Goal: Information Seeking & Learning: Learn about a topic

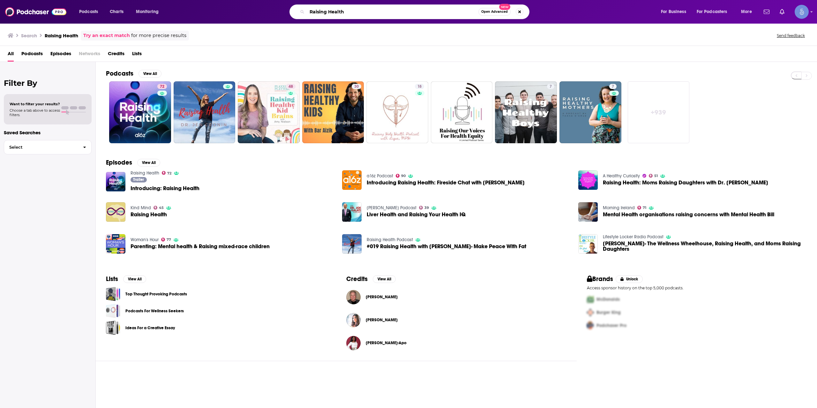
click at [378, 7] on input "Raising Health" at bounding box center [392, 12] width 171 height 10
paste input "The Healer Revolution"
type input "The Healer Revolution"
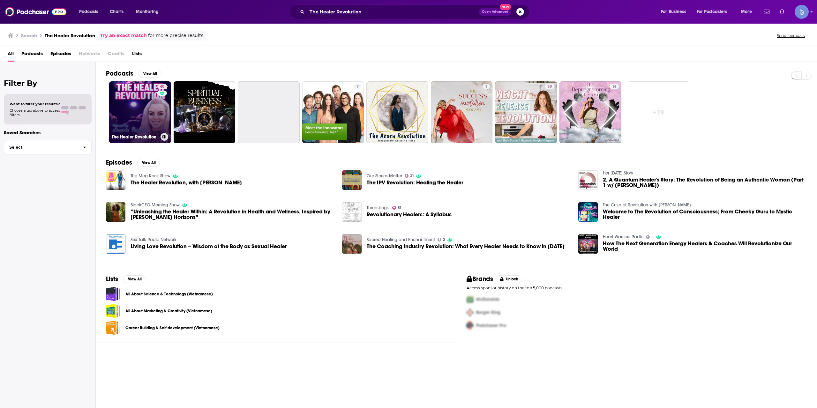
click at [147, 113] on link "40 The Healer Revolution" at bounding box center [140, 112] width 62 height 62
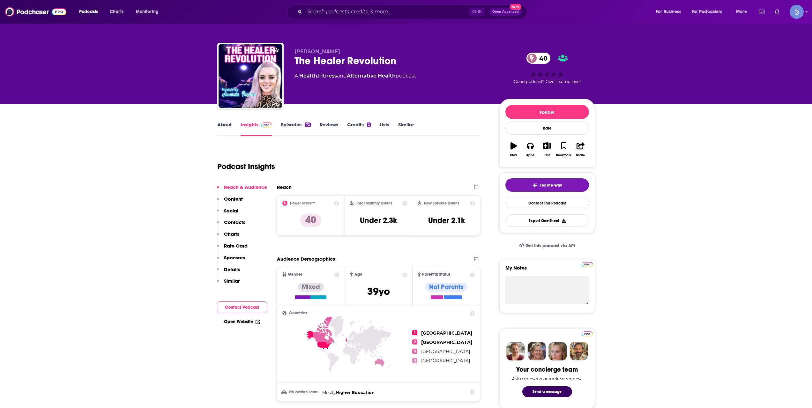
click at [314, 17] on div "Ctrl K Open Advanced New" at bounding box center [407, 11] width 240 height 15
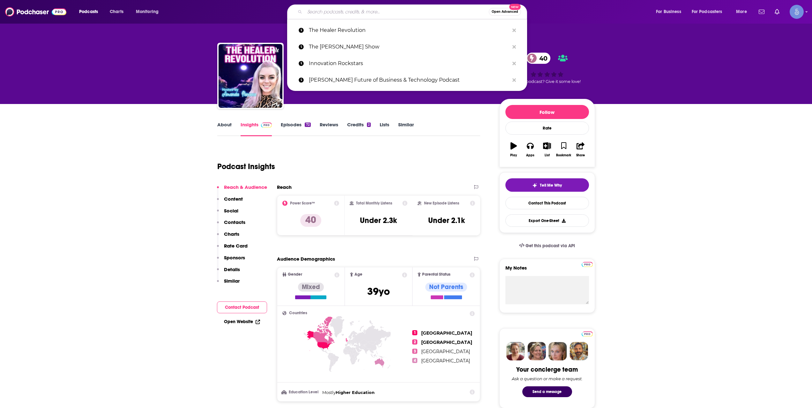
click at [325, 10] on input "Search podcasts, credits, & more..." at bounding box center [397, 12] width 184 height 10
paste input "The Superhumanize Podcast"
type input "The Superhumanize Podcast"
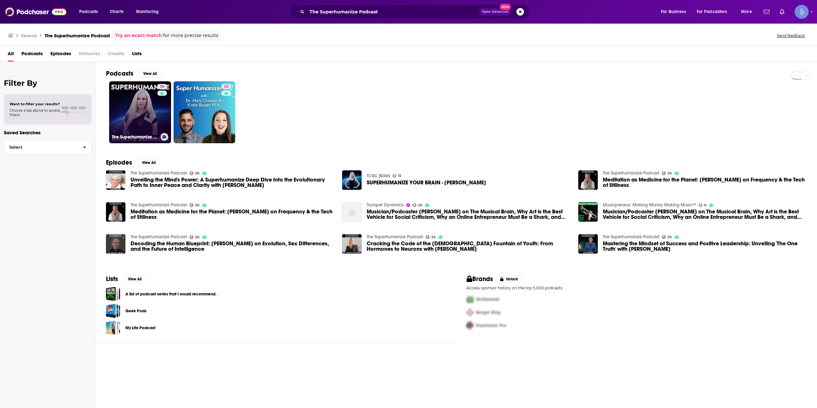
click at [143, 105] on link "36 The Superhumanize Podcast" at bounding box center [140, 112] width 62 height 62
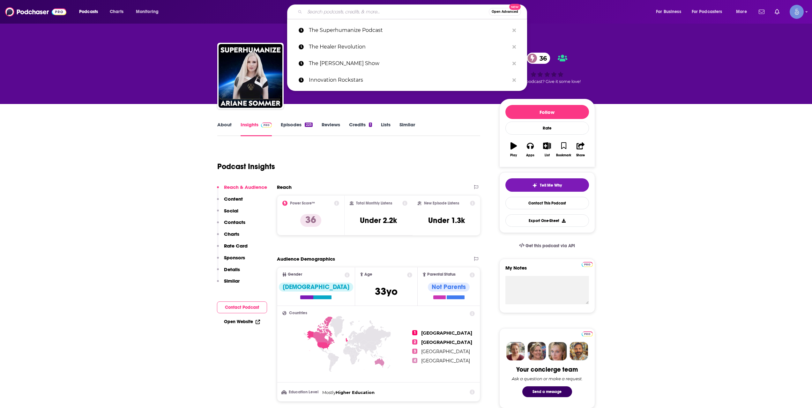
click at [379, 7] on input "Search podcasts, credits, & more..." at bounding box center [397, 12] width 184 height 10
paste input "[MEDICAL_DATA] ADD Tips and Support"
type input "[MEDICAL_DATA] ADD Tips and Support"
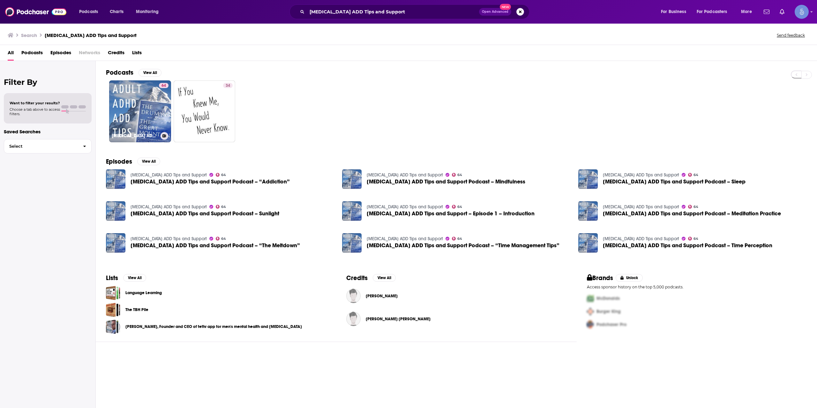
click at [140, 118] on link "64 [MEDICAL_DATA] ADD Tips and Support" at bounding box center [140, 111] width 62 height 62
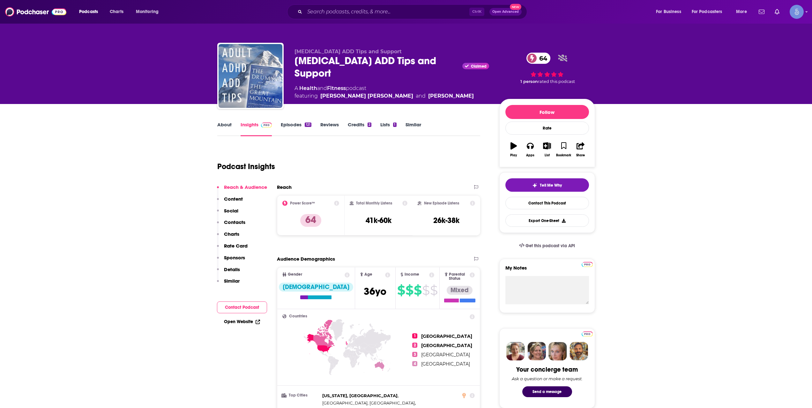
click at [366, 18] on div "Podcasts Charts Monitoring Ctrl K Open Advanced New For Business For Podcasters…" at bounding box center [406, 12] width 812 height 24
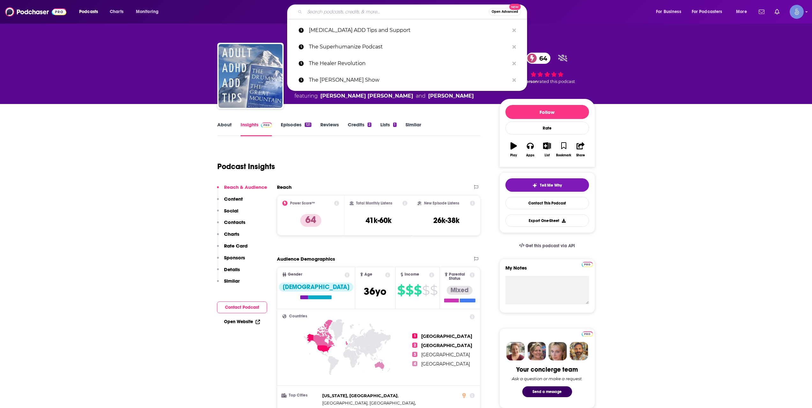
click at [372, 15] on input "Search podcasts, credits, & more..." at bounding box center [397, 12] width 184 height 10
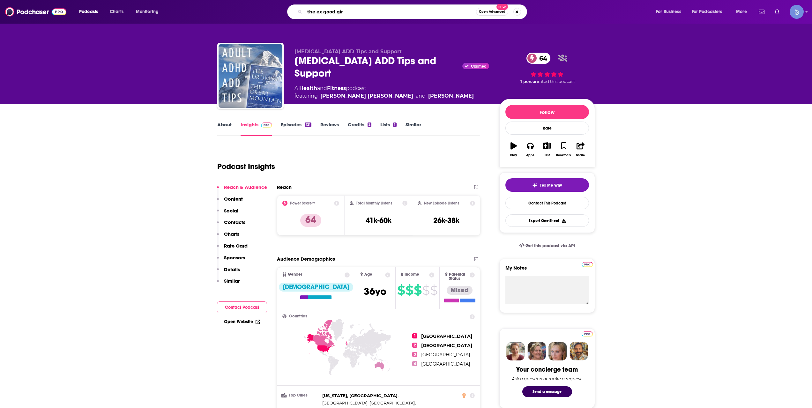
type input "the ex good girl"
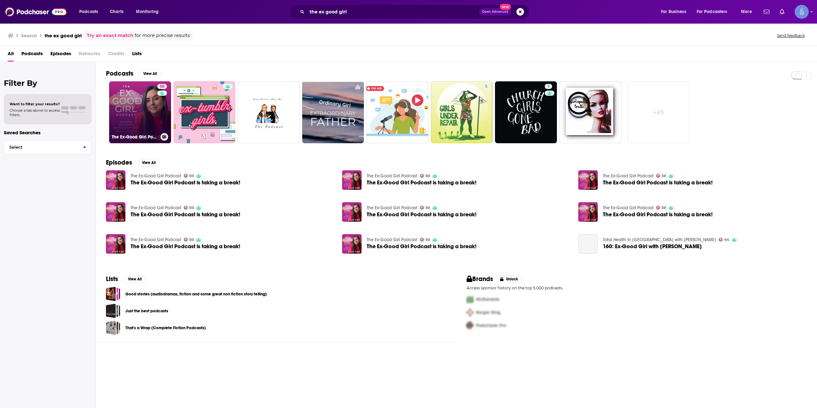
click at [131, 116] on link "50 The Ex-Good Girl Podcast" at bounding box center [140, 112] width 62 height 62
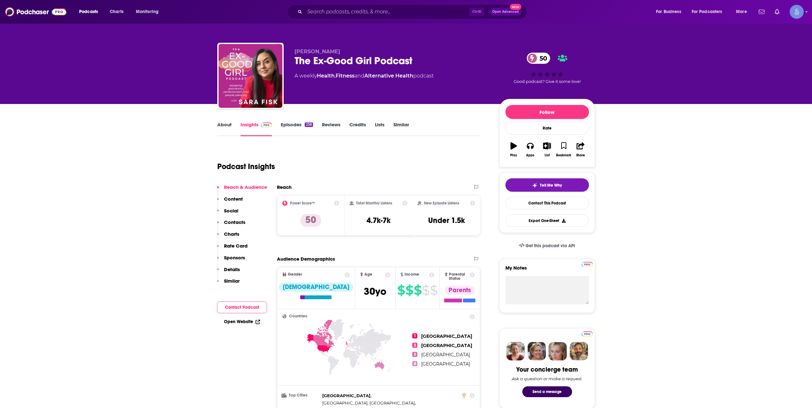
click at [226, 133] on link "About" at bounding box center [224, 129] width 14 height 15
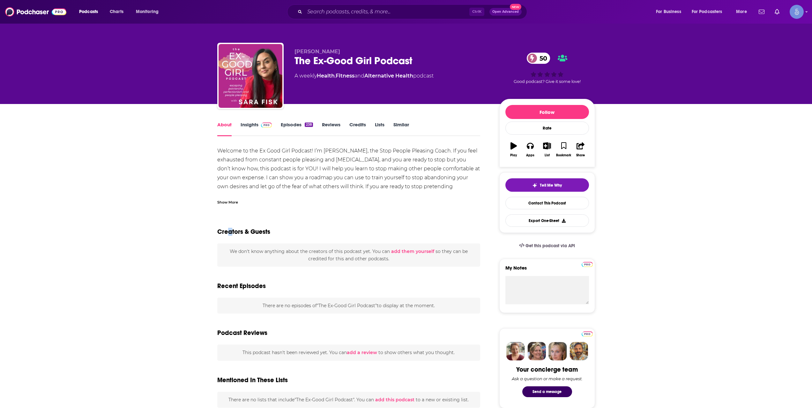
drag, startPoint x: 229, startPoint y: 209, endPoint x: 229, endPoint y: 205, distance: 4.5
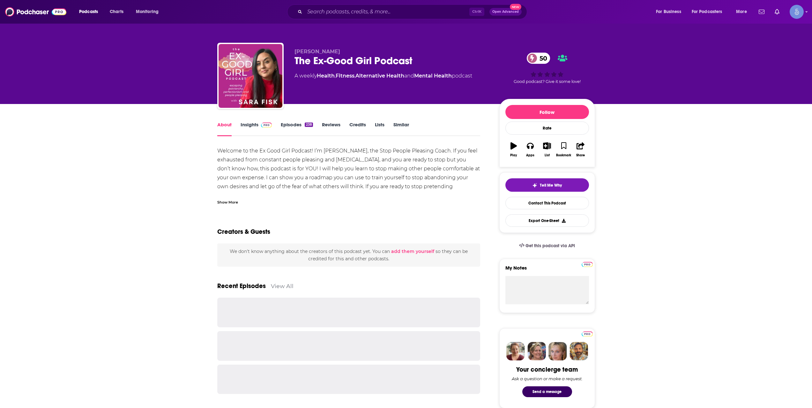
click at [229, 204] on div "Show More" at bounding box center [227, 202] width 21 height 6
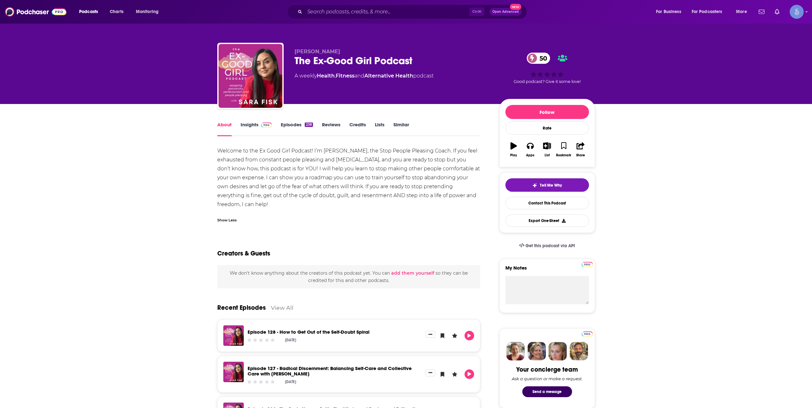
drag, startPoint x: 238, startPoint y: 205, endPoint x: 216, endPoint y: 149, distance: 60.9
copy div "Welcome to the Ex Good Girl Podcast! I’m [PERSON_NAME], the Stop People Pleasin…"
click at [292, 125] on link "Episodes 238" at bounding box center [297, 129] width 32 height 15
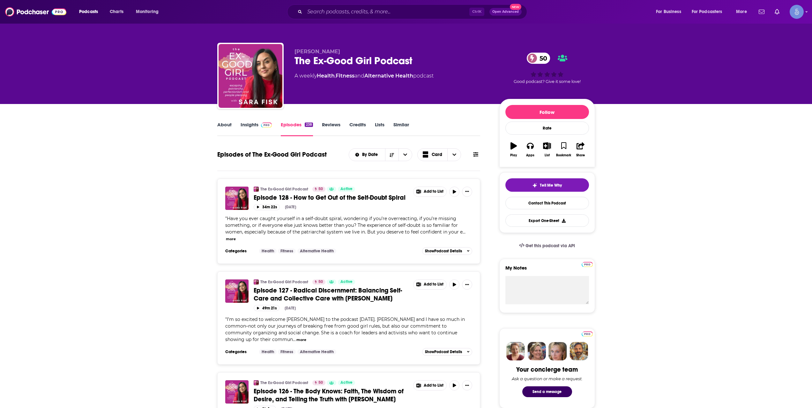
click at [246, 131] on link "Insights" at bounding box center [257, 129] width 32 height 15
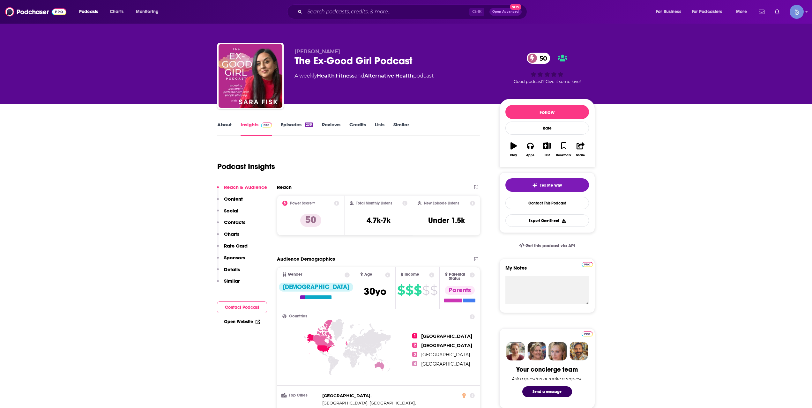
click at [283, 127] on link "Episodes 238" at bounding box center [297, 129] width 32 height 15
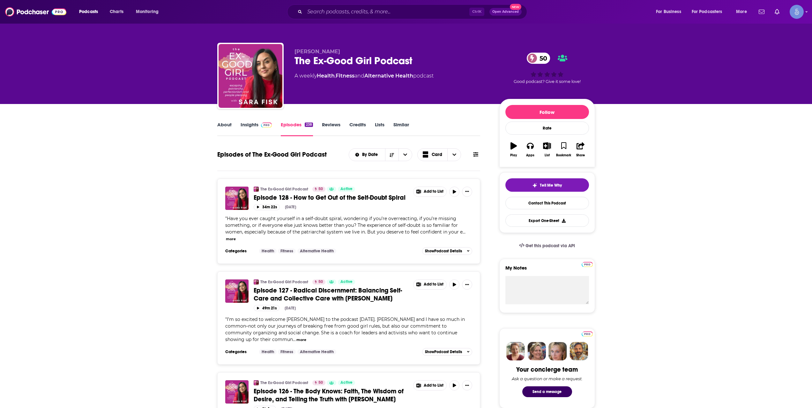
drag, startPoint x: 320, startPoint y: 20, endPoint x: 333, endPoint y: 9, distance: 16.5
click at [321, 19] on div "Podcasts Charts Monitoring Ctrl K Open Advanced New For Business For Podcasters…" at bounding box center [406, 12] width 812 height 24
click at [333, 9] on input "Search podcasts, credits, & more..." at bounding box center [387, 12] width 165 height 10
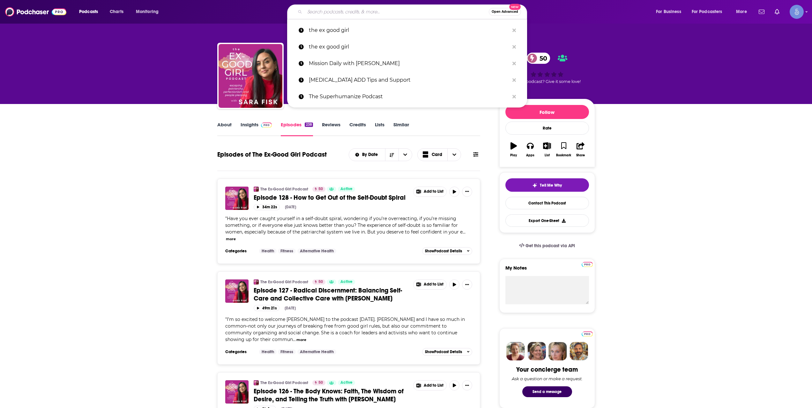
paste input "Sweaty AF Podcast"
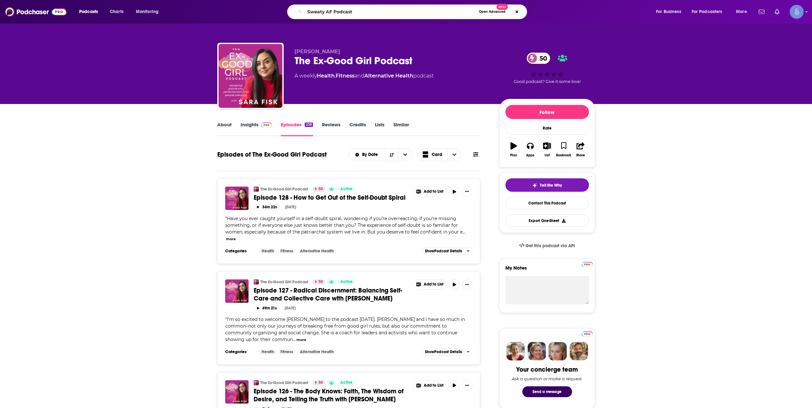
click at [392, 2] on div "Podcasts Charts Monitoring Sweaty AF Podcast Open Advanced New For Business For…" at bounding box center [406, 12] width 812 height 24
click at [382, 16] on input "Sweaty AF Podcast" at bounding box center [390, 12] width 171 height 10
paste input "[URL][DOMAIN_NAME]"
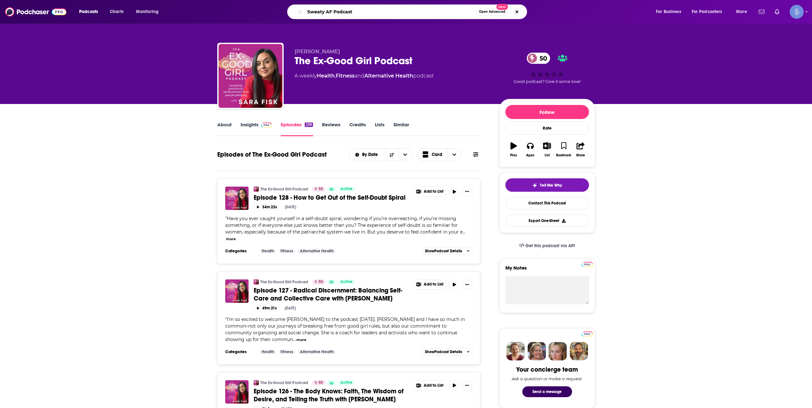
type input "[URL][DOMAIN_NAME]"
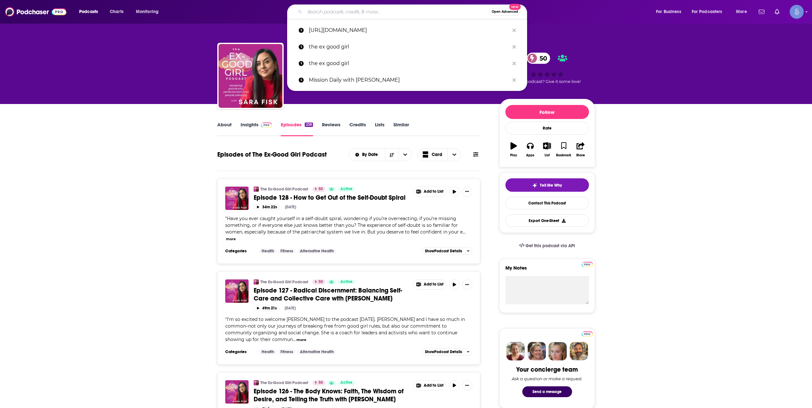
drag, startPoint x: 375, startPoint y: 9, endPoint x: 373, endPoint y: 1, distance: 8.6
click at [376, 9] on input "Search podcasts, credits, & more..." at bounding box center [397, 12] width 184 height 10
type input "j"
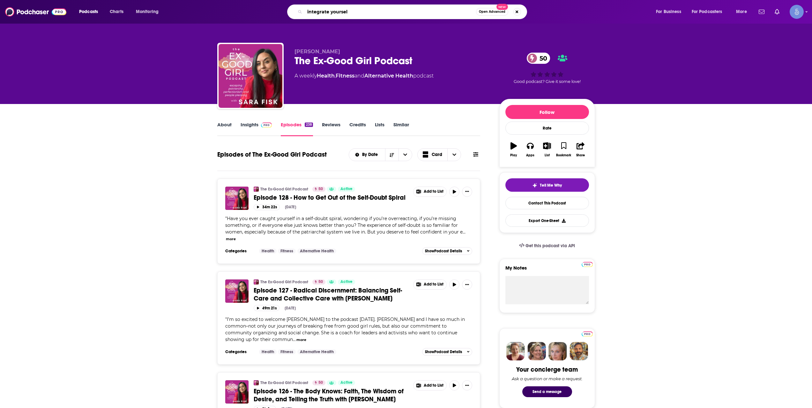
type input "integrate yourself"
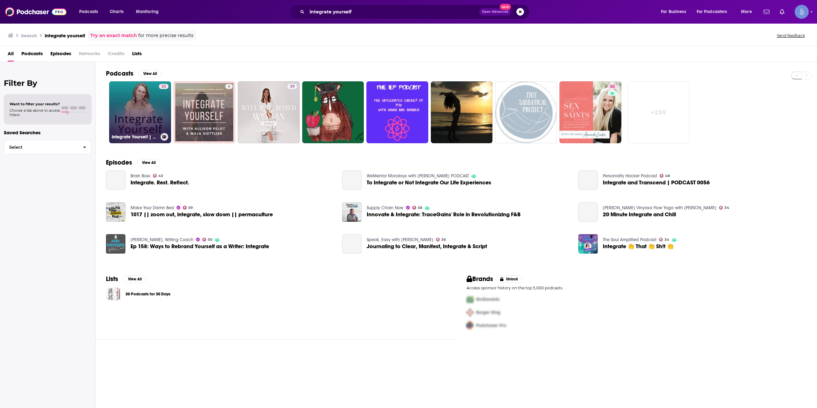
click at [163, 105] on div "33" at bounding box center [164, 108] width 10 height 49
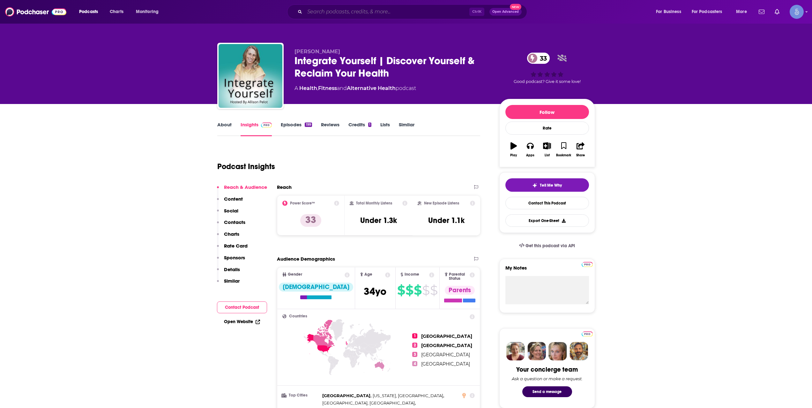
click at [381, 13] on input "Search podcasts, credits, & more..." at bounding box center [387, 12] width 165 height 10
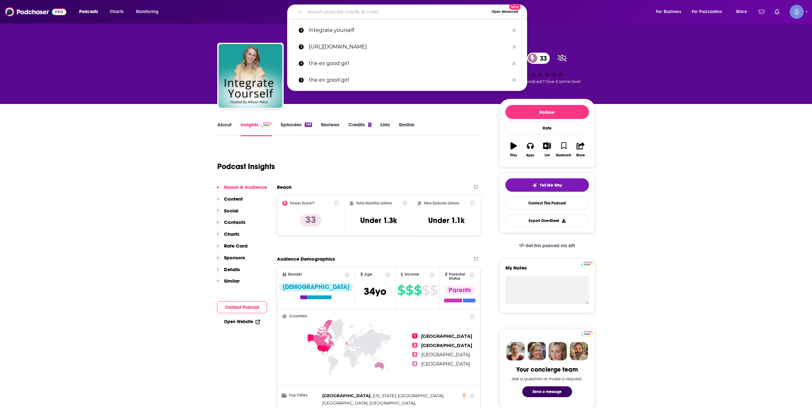
paste input "GW Integrative Medicine"
type input "GW Integrative Medicine"
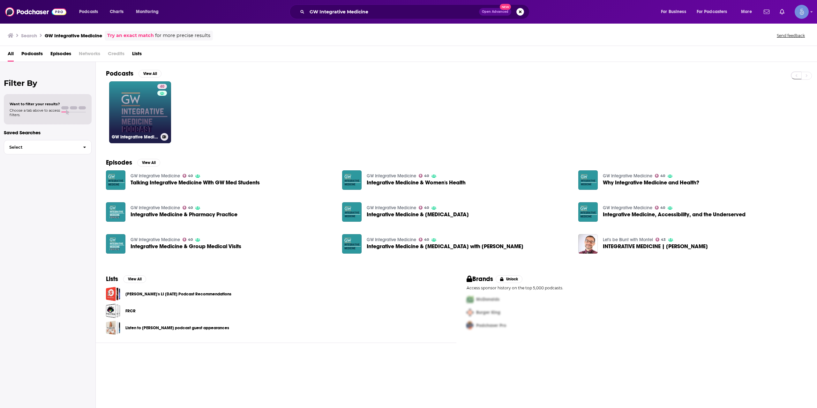
click at [145, 110] on link "40 GW Integrative Medicine" at bounding box center [140, 112] width 62 height 62
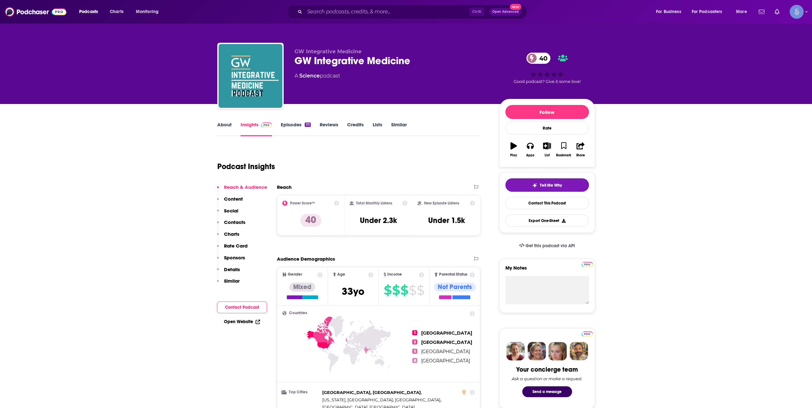
scroll to position [319, 0]
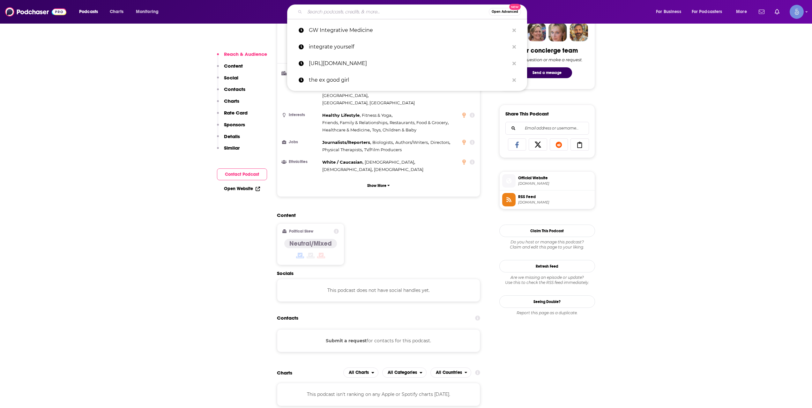
click at [382, 14] on input "Search podcasts, credits, & more..." at bounding box center [397, 12] width 184 height 10
paste input "Mindfully Integrative Show"
type input "Mindfully Integrative Show"
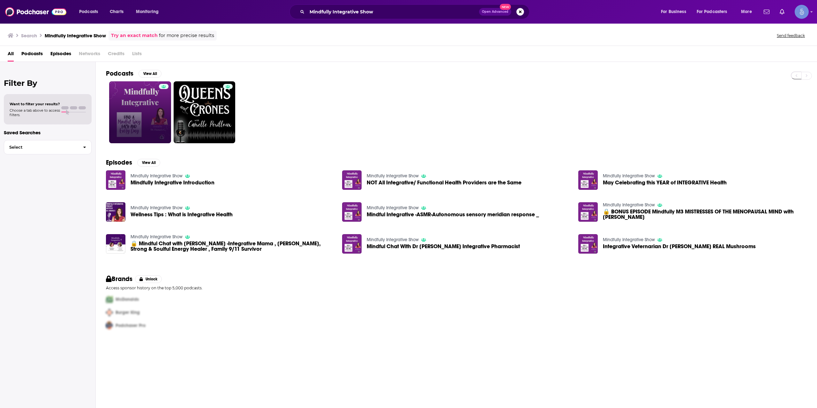
click at [157, 93] on link at bounding box center [140, 112] width 62 height 62
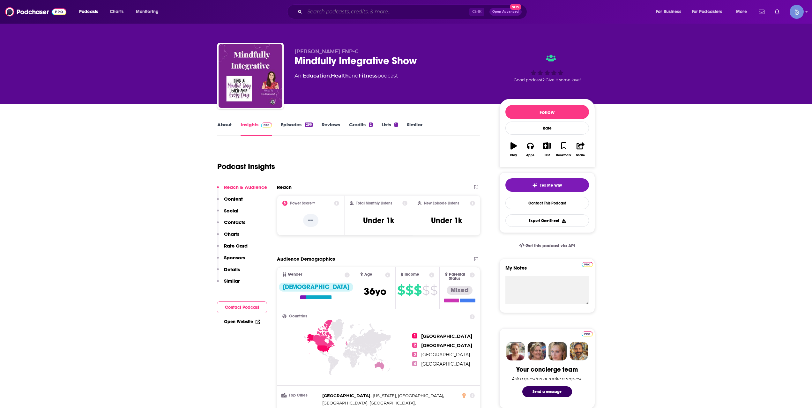
click at [378, 10] on input "Search podcasts, credits, & more..." at bounding box center [387, 12] width 165 height 10
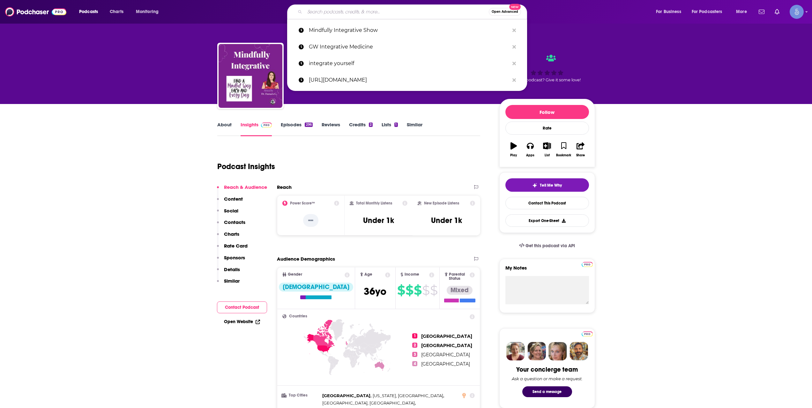
paste input "Sparking Wholeness"
type input "Sparking Wholeness"
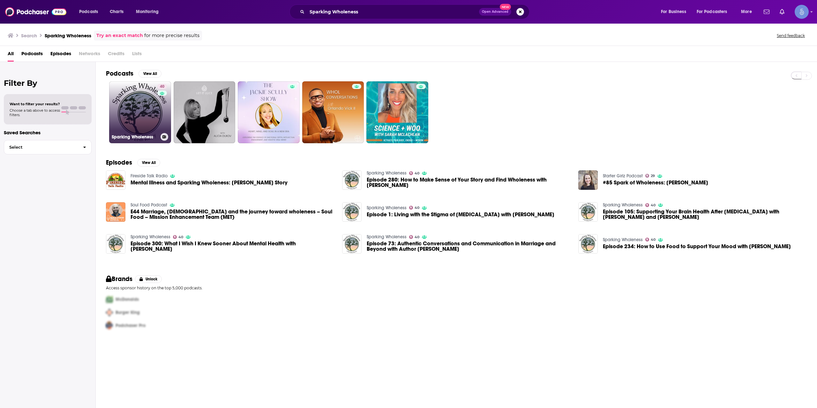
click at [151, 122] on link "40 Sparking Wholeness" at bounding box center [140, 112] width 62 height 62
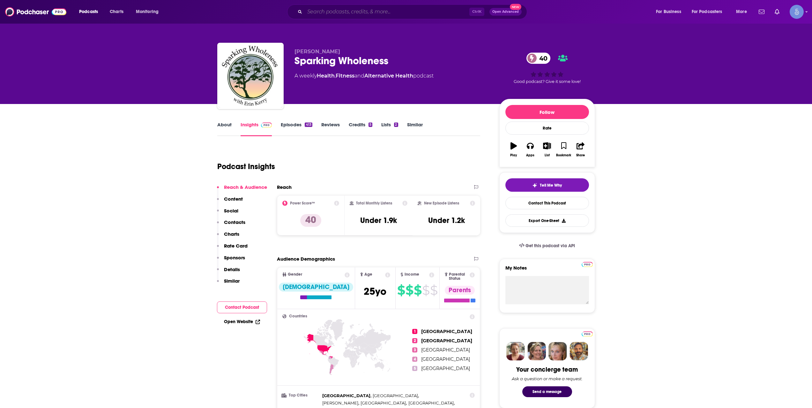
click at [360, 15] on input "Search podcasts, credits, & more..." at bounding box center [387, 12] width 165 height 10
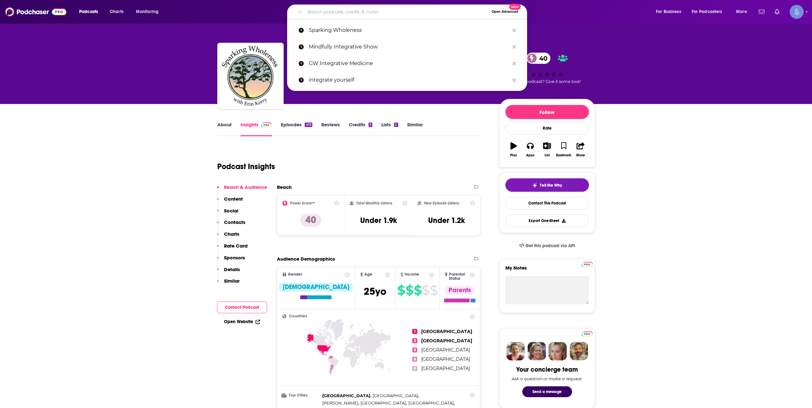
paste input "The Beautifully Broken Podcast"
type input "The Beautifully Broken Podcast"
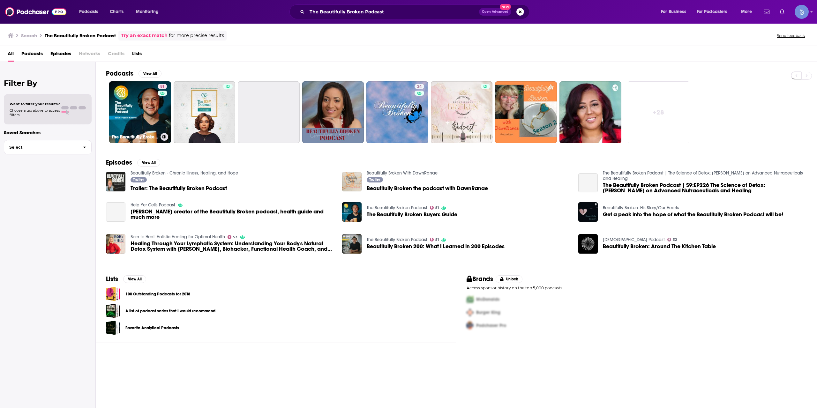
click at [146, 108] on link "51 The Beautifully Broken Podcast" at bounding box center [140, 112] width 62 height 62
